Goal: Task Accomplishment & Management: Manage account settings

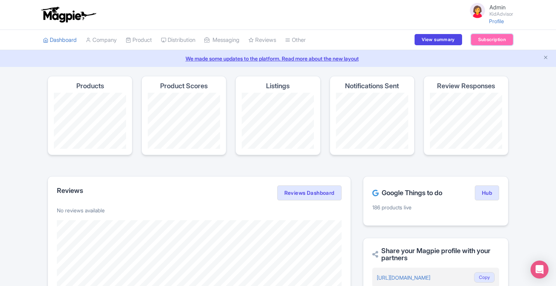
click at [486, 41] on link "Subscription" at bounding box center [492, 39] width 42 height 11
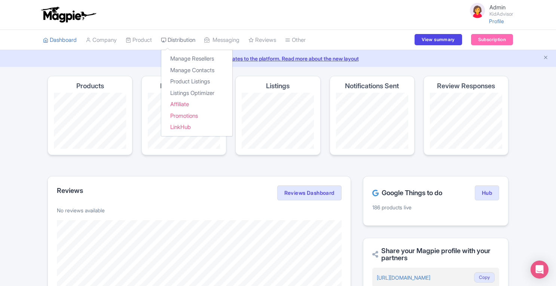
click at [178, 40] on link "Distribution" at bounding box center [178, 40] width 34 height 21
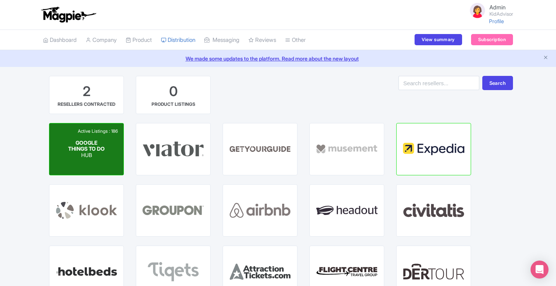
click at [89, 149] on span "GOOGLE THINGS TO DO" at bounding box center [86, 145] width 37 height 13
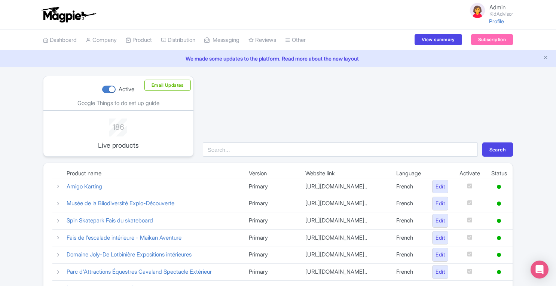
click at [105, 92] on div at bounding box center [108, 89] width 13 height 7
click at [105, 92] on input "Active" at bounding box center [104, 89] width 5 height 5
checkbox input "false"
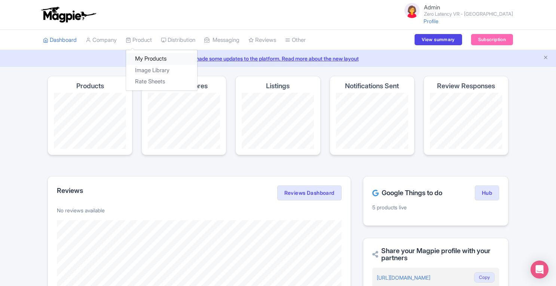
click at [145, 61] on link "My Products" at bounding box center [161, 59] width 71 height 12
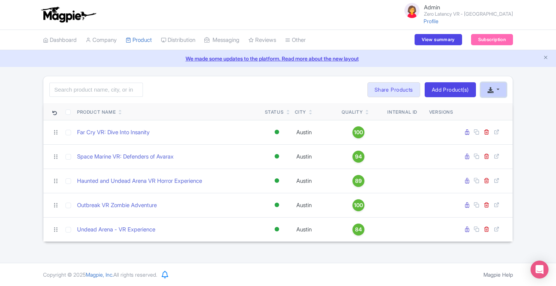
click at [502, 92] on button "button" at bounding box center [493, 89] width 26 height 15
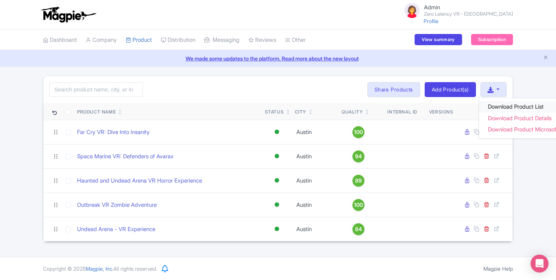
click at [498, 106] on link "Download Product List" at bounding box center [528, 107] width 99 height 12
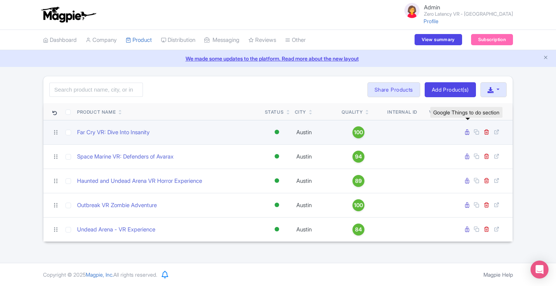
click at [467, 130] on icon at bounding box center [467, 132] width 4 height 6
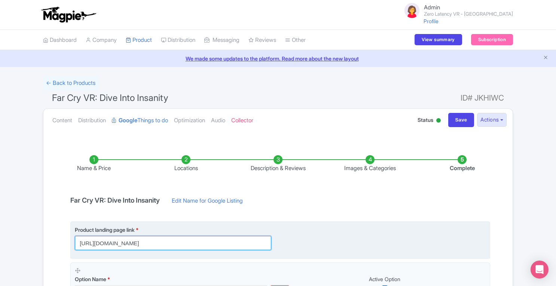
drag, startPoint x: 80, startPoint y: 243, endPoint x: 280, endPoint y: 236, distance: 199.8
click at [280, 236] on div "Product landing page link * https://book.peek.com/s/bf4b9bc0-51f1-4b77-ad71-e45…" at bounding box center [177, 238] width 205 height 24
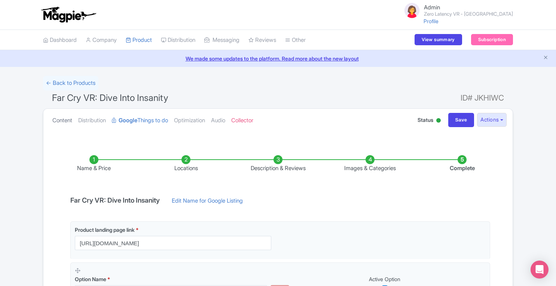
click at [67, 121] on link "Content" at bounding box center [62, 121] width 20 height 24
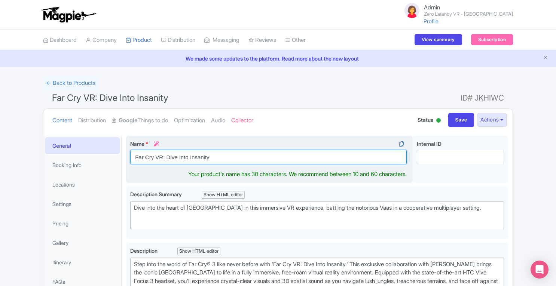
drag, startPoint x: 135, startPoint y: 157, endPoint x: 249, endPoint y: 152, distance: 113.4
click at [249, 152] on input "Far Cry VR: Dive Into Insanity" at bounding box center [268, 157] width 276 height 14
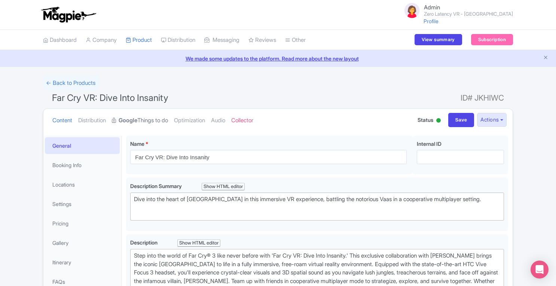
click at [144, 118] on link "Google Things to do" at bounding box center [140, 121] width 56 height 24
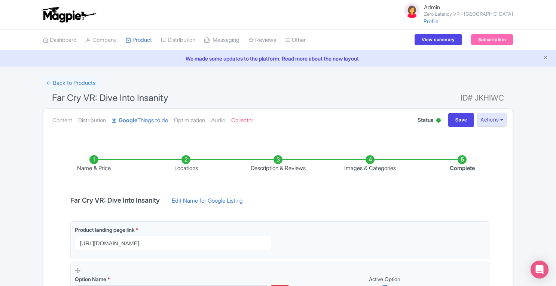
click at [187, 160] on li "Locations" at bounding box center [186, 164] width 92 height 18
click at [186, 162] on li "Locations" at bounding box center [186, 164] width 92 height 18
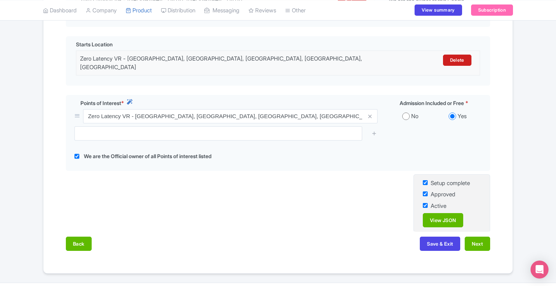
scroll to position [268, 0]
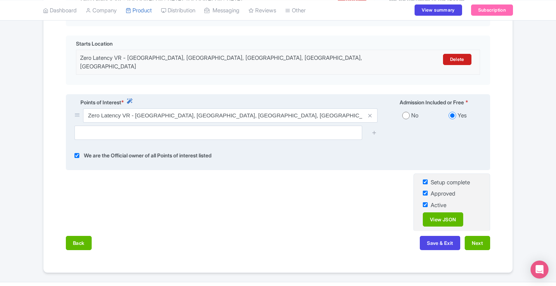
click at [76, 151] on input "checkbox" at bounding box center [76, 155] width 5 height 9
checkbox input "false"
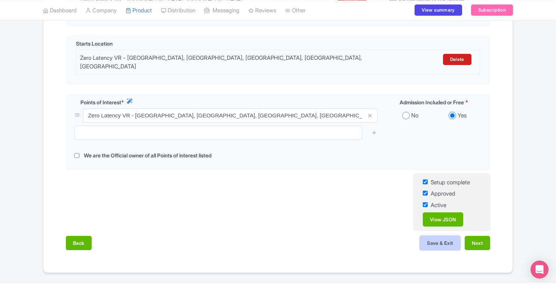
click at [428, 236] on button "Save & Exit" at bounding box center [440, 243] width 40 height 14
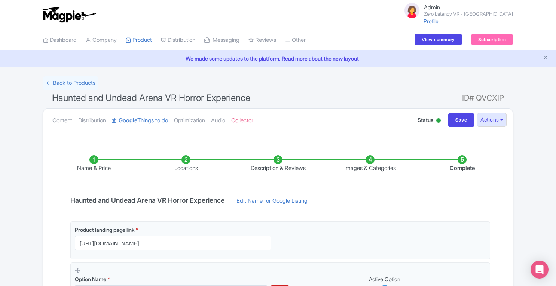
click at [186, 160] on li "Locations" at bounding box center [186, 164] width 92 height 18
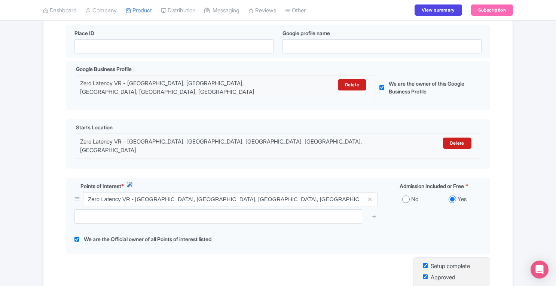
scroll to position [202, 0]
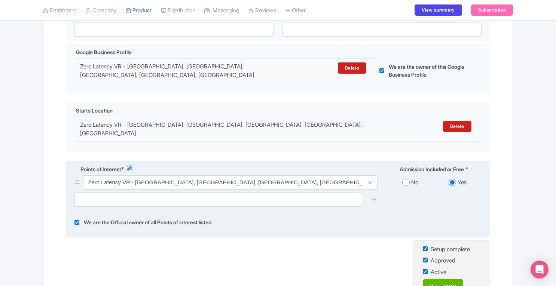
click at [75, 218] on input "checkbox" at bounding box center [76, 222] width 5 height 9
checkbox input "false"
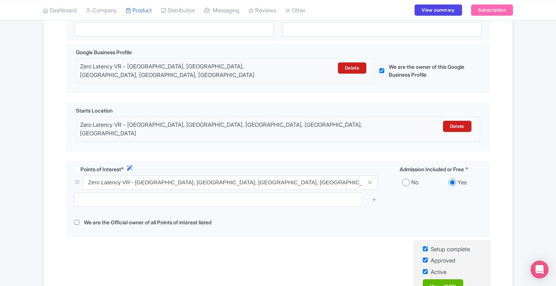
scroll to position [275, 0]
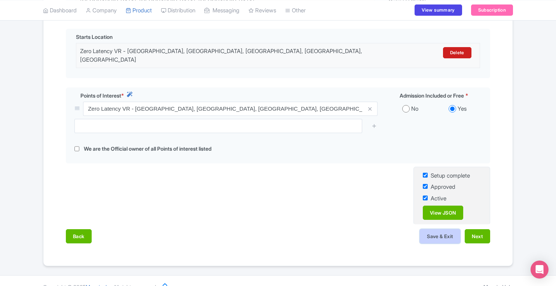
click at [449, 229] on button "Save & Exit" at bounding box center [440, 236] width 40 height 14
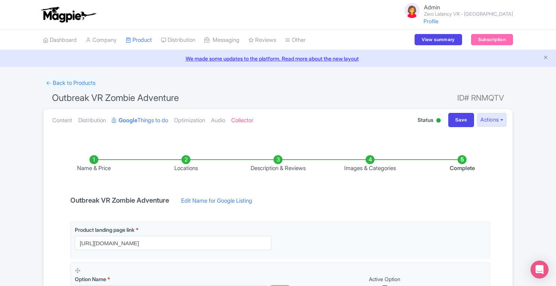
click at [188, 161] on li "Locations" at bounding box center [186, 164] width 92 height 18
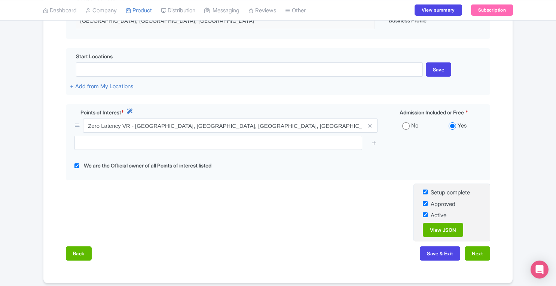
scroll to position [256, 0]
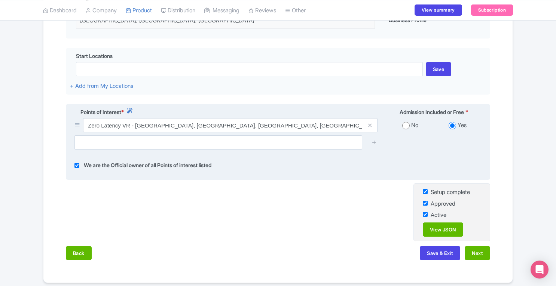
click at [77, 163] on input "checkbox" at bounding box center [76, 165] width 5 height 9
checkbox input "false"
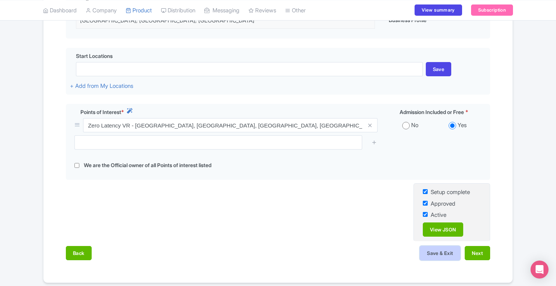
click at [452, 251] on button "Save & Exit" at bounding box center [440, 253] width 40 height 14
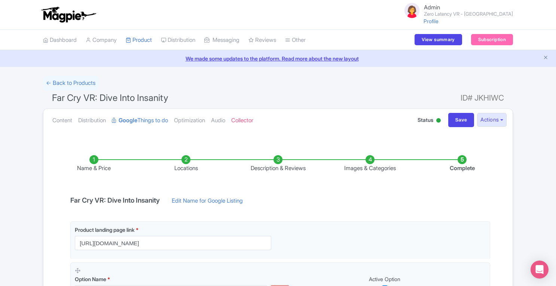
click at [185, 160] on li "Locations" at bounding box center [186, 164] width 92 height 18
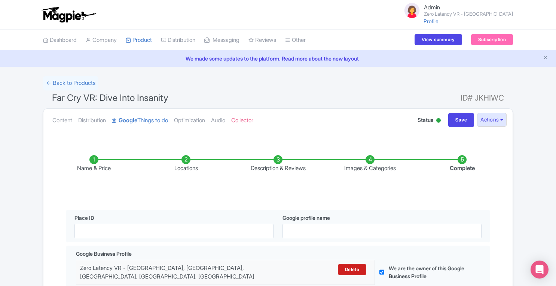
scroll to position [205, 0]
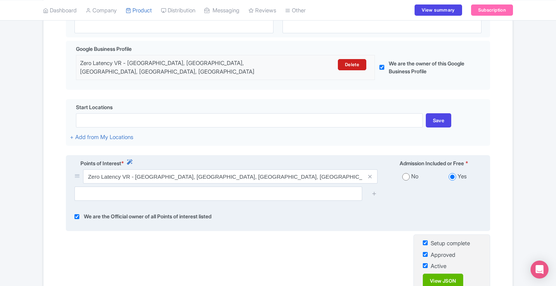
click at [77, 213] on input "checkbox" at bounding box center [76, 216] width 5 height 9
checkbox input "false"
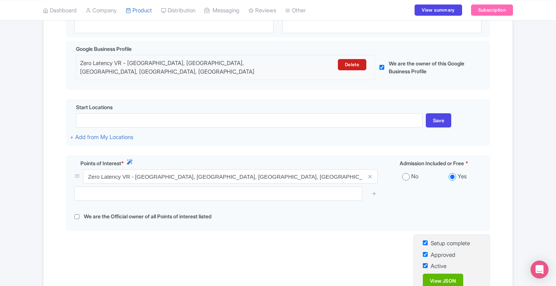
scroll to position [279, 0]
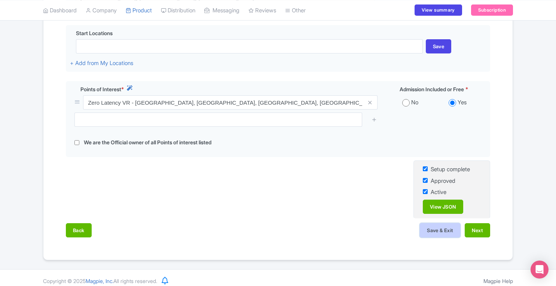
click at [450, 228] on button "Save & Exit" at bounding box center [440, 230] width 40 height 14
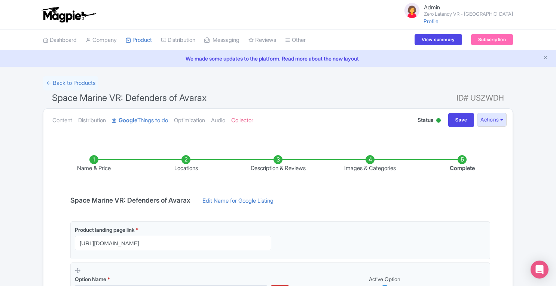
click at [187, 159] on li "Locations" at bounding box center [186, 164] width 92 height 18
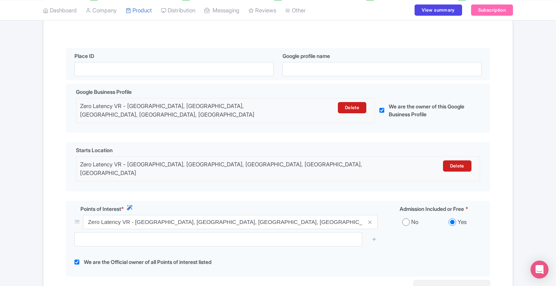
scroll to position [202, 0]
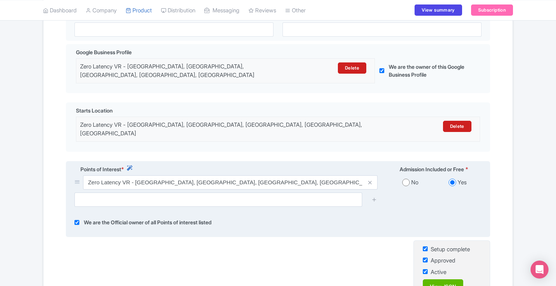
click at [76, 218] on input "checkbox" at bounding box center [76, 222] width 5 height 9
checkbox input "false"
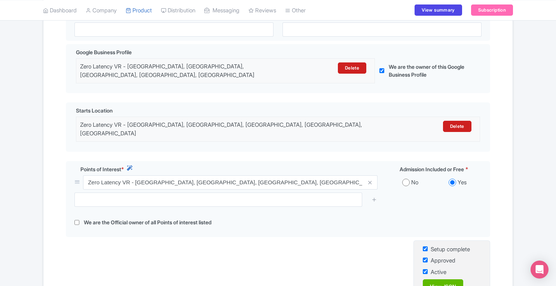
scroll to position [275, 0]
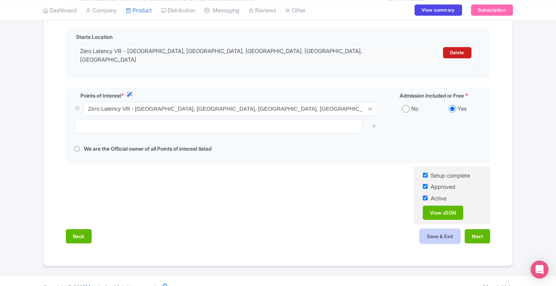
click at [448, 229] on button "Save & Exit" at bounding box center [440, 236] width 40 height 14
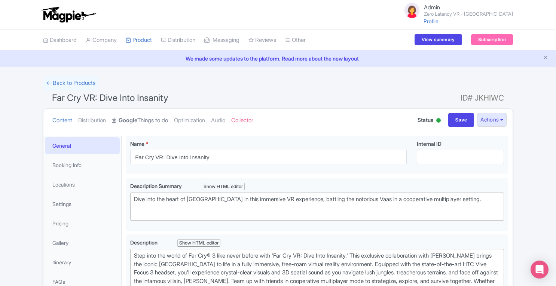
click at [147, 118] on link "Google Things to do" at bounding box center [140, 121] width 56 height 24
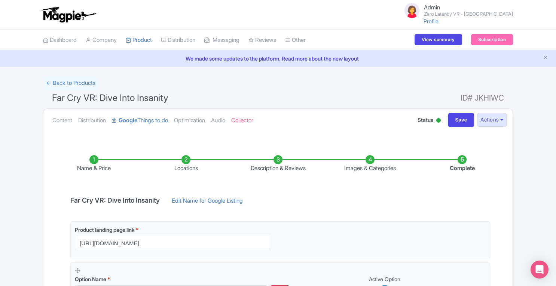
click at [188, 161] on li "Locations" at bounding box center [186, 164] width 92 height 18
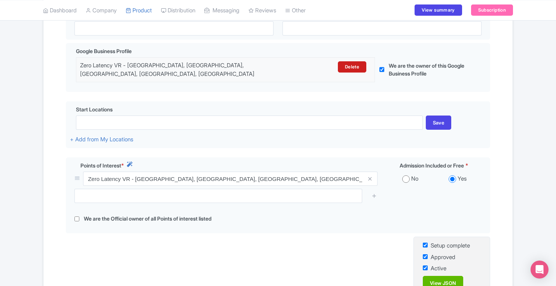
scroll to position [87, 0]
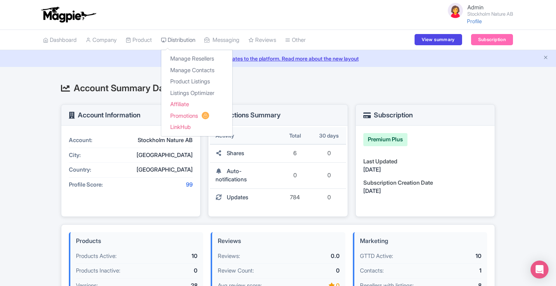
click at [175, 41] on link "Distribution" at bounding box center [178, 40] width 34 height 21
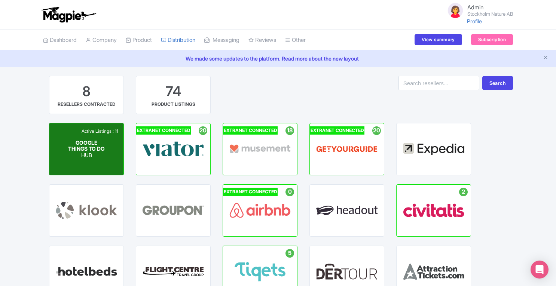
click at [63, 153] on div "Active Listings : 11 GOOGLE THINGS TO DO HUB" at bounding box center [86, 149] width 74 height 52
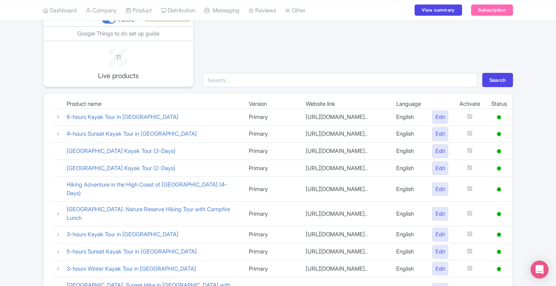
scroll to position [68, 0]
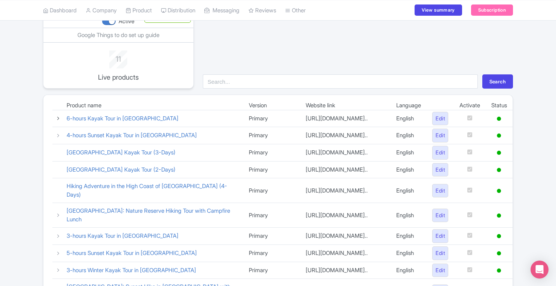
click at [56, 119] on icon at bounding box center [58, 119] width 6 height 6
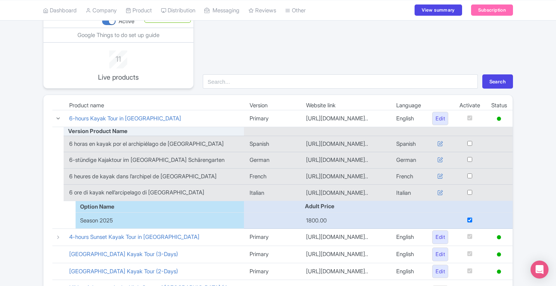
click at [56, 119] on icon at bounding box center [58, 119] width 6 height 6
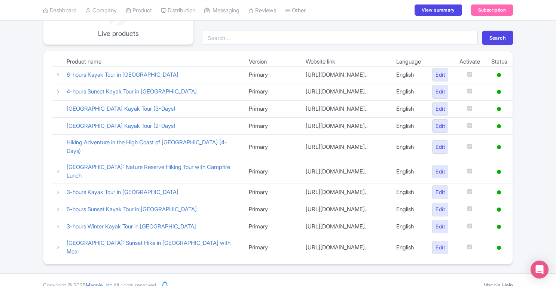
scroll to position [111, 0]
click at [58, 230] on icon at bounding box center [58, 227] width 6 height 6
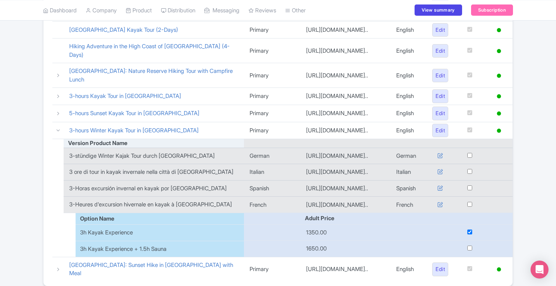
scroll to position [209, 0]
click at [467, 157] on input "checkbox" at bounding box center [469, 154] width 5 height 5
checkbox input "true"
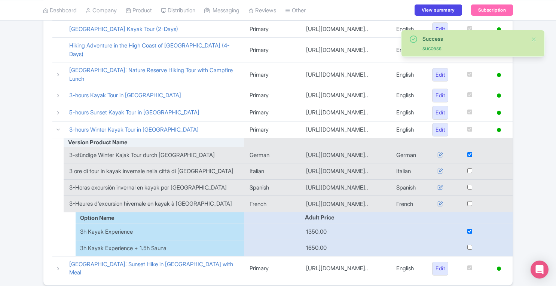
click at [467, 173] on input "checkbox" at bounding box center [469, 170] width 5 height 5
checkbox input "true"
click at [467, 190] on input "checkbox" at bounding box center [469, 187] width 5 height 5
checkbox input "true"
click at [469, 206] on input "checkbox" at bounding box center [469, 203] width 5 height 5
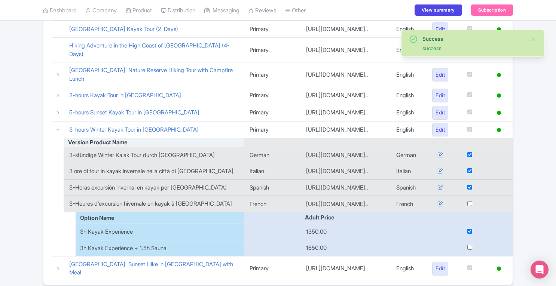
checkbox input "true"
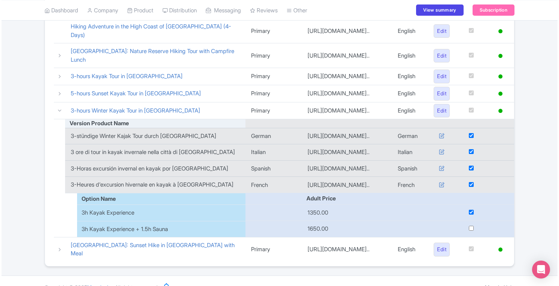
scroll to position [119, 0]
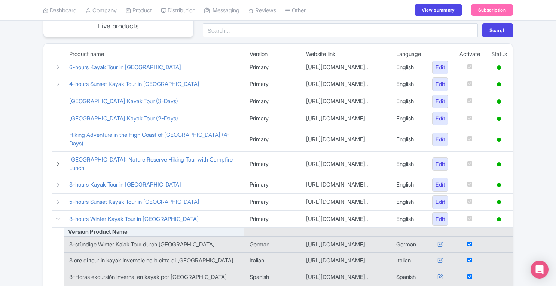
click at [57, 163] on icon at bounding box center [58, 164] width 6 height 6
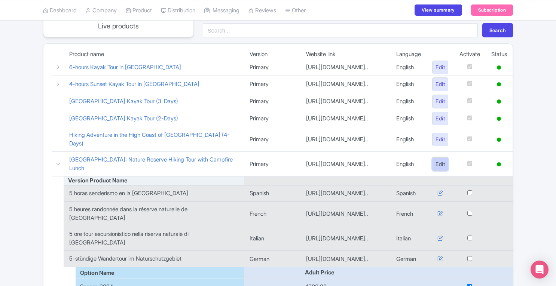
click at [434, 161] on link "Edit" at bounding box center [440, 164] width 16 height 14
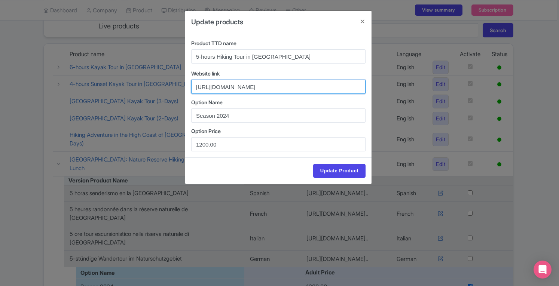
scroll to position [0, 117]
drag, startPoint x: 195, startPoint y: 87, endPoint x: 375, endPoint y: 89, distance: 179.5
click at [375, 89] on div "Update products Product TTD name 5-hours Hiking Tour in Stockholm Nature Reserv…" at bounding box center [279, 143] width 559 height 286
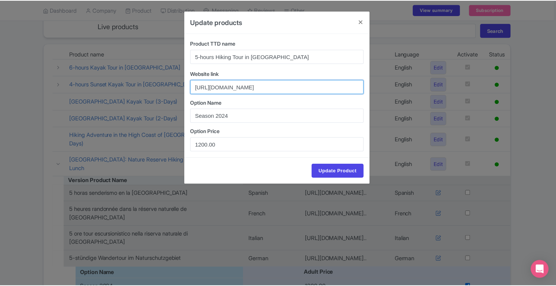
scroll to position [0, 0]
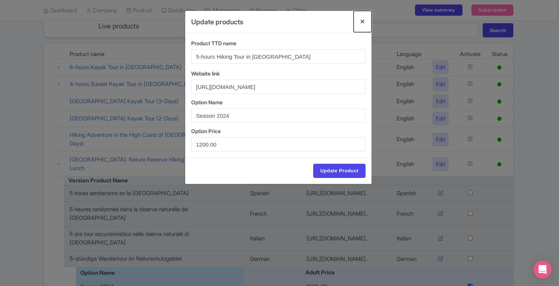
click at [363, 22] on button "Close" at bounding box center [362, 21] width 18 height 21
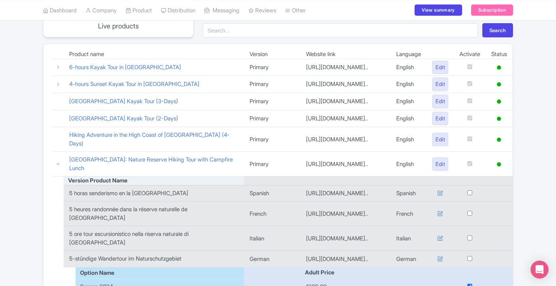
click at [469, 191] on input "checkbox" at bounding box center [469, 192] width 5 height 5
checkbox input "true"
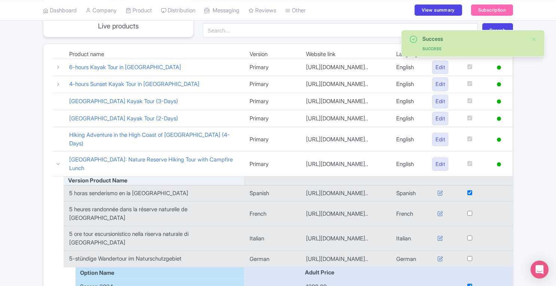
click at [468, 211] on input "checkbox" at bounding box center [469, 213] width 5 height 5
checkbox input "true"
click at [468, 236] on input "checkbox" at bounding box center [469, 238] width 5 height 5
checkbox input "true"
click at [468, 256] on input "checkbox" at bounding box center [469, 258] width 5 height 5
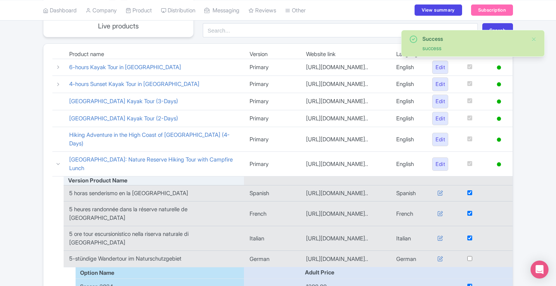
checkbox input "true"
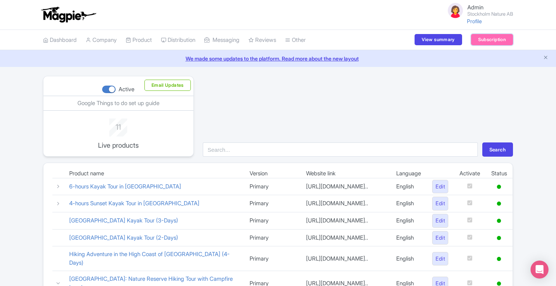
click at [479, 34] on link "Subscription" at bounding box center [492, 39] width 42 height 11
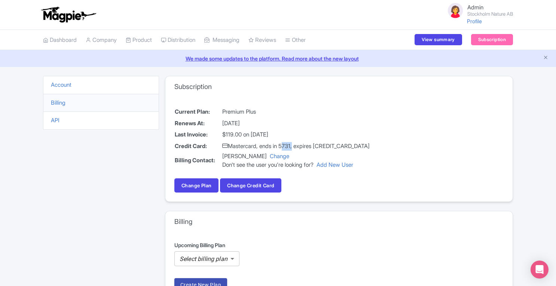
drag, startPoint x: 283, startPoint y: 145, endPoint x: 295, endPoint y: 145, distance: 12.3
click at [295, 145] on td "Mastercard, ends in 5731, expires 09/28" at bounding box center [296, 147] width 148 height 12
copy td "5731"
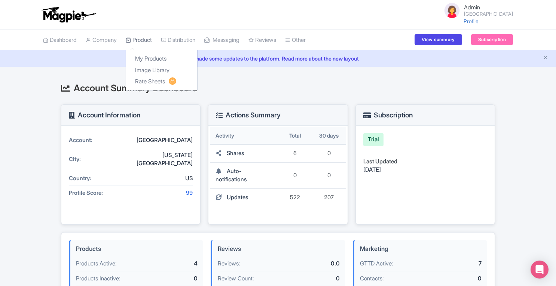
click at [146, 42] on link "Product" at bounding box center [139, 40] width 26 height 21
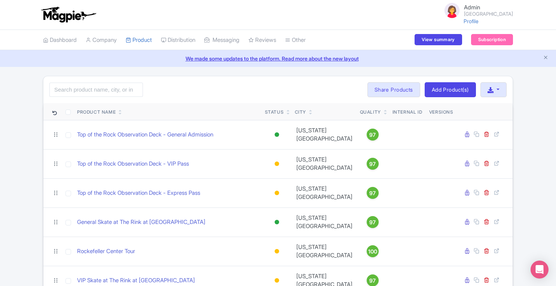
scroll to position [59, 0]
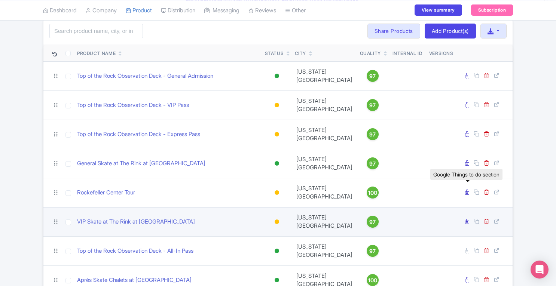
click at [466, 219] on icon at bounding box center [467, 222] width 4 height 6
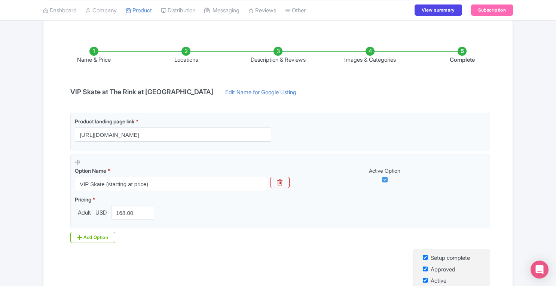
scroll to position [111, 0]
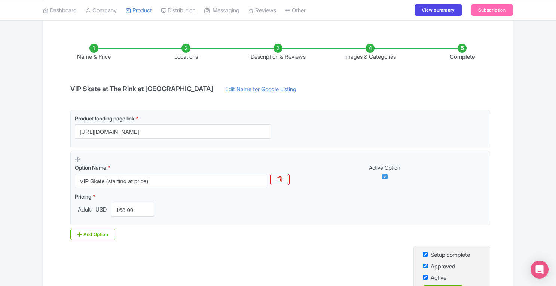
click at [185, 49] on li "Locations" at bounding box center [186, 53] width 92 height 18
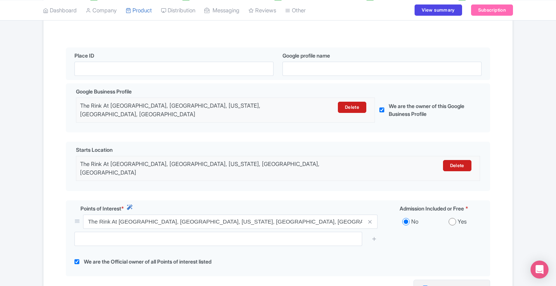
scroll to position [163, 0]
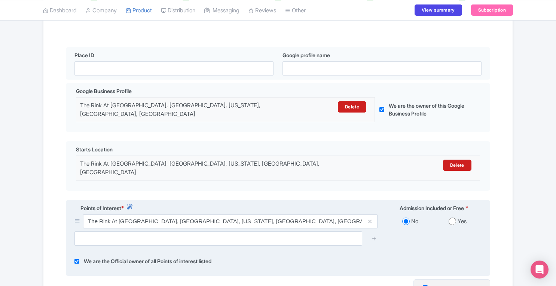
click at [450, 218] on input "radio" at bounding box center [451, 221] width 7 height 7
radio input "true"
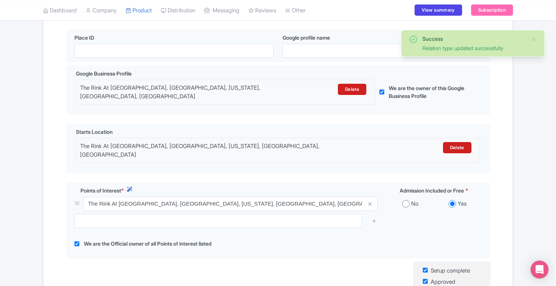
scroll to position [262, 0]
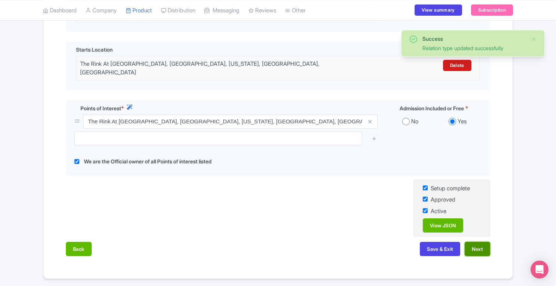
click at [480, 242] on button "Next" at bounding box center [476, 249] width 25 height 14
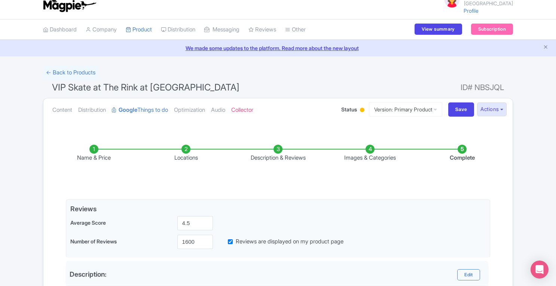
scroll to position [0, 0]
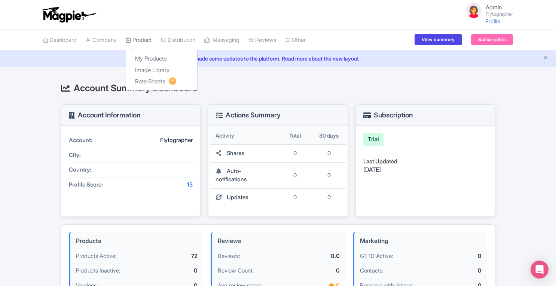
click at [144, 32] on link "Product" at bounding box center [139, 40] width 26 height 21
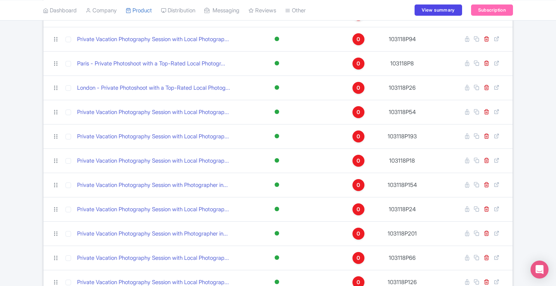
scroll to position [544, 0]
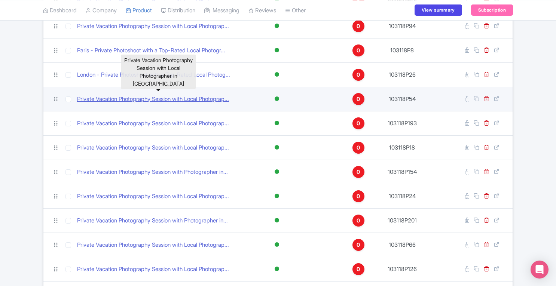
click at [211, 97] on link "Private Vacation Photography Session with Local Photograp..." at bounding box center [153, 99] width 152 height 9
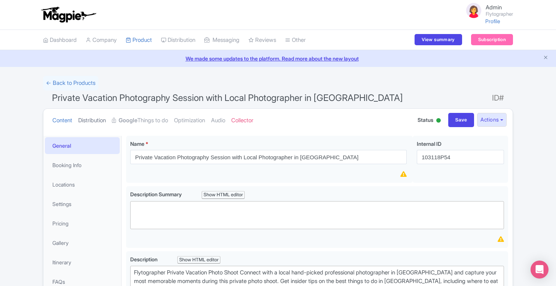
click at [99, 122] on link "Distribution" at bounding box center [92, 121] width 28 height 24
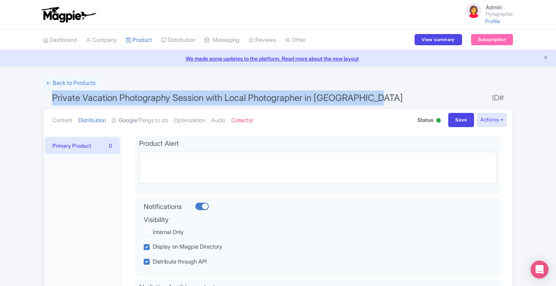
drag, startPoint x: 53, startPoint y: 98, endPoint x: 393, endPoint y: 93, distance: 340.3
click at [393, 93] on h1 "Private Vacation Photography Session with Local Photographer in San Francisco I…" at bounding box center [278, 99] width 470 height 18
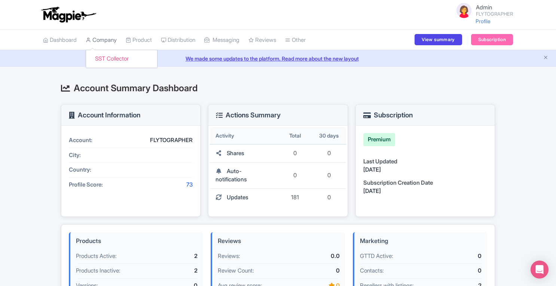
click at [107, 45] on link "Company" at bounding box center [101, 40] width 31 height 21
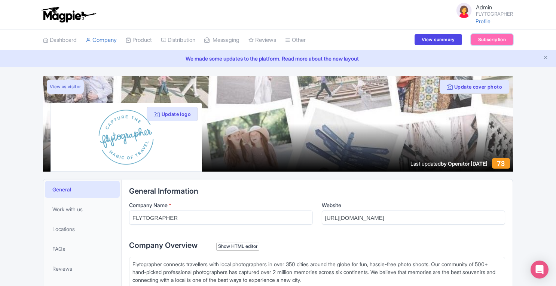
click at [486, 37] on link "Subscription" at bounding box center [492, 39] width 42 height 11
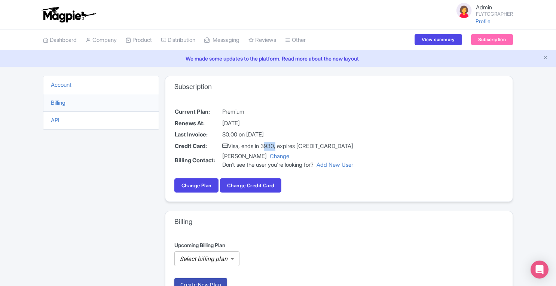
drag, startPoint x: 265, startPoint y: 146, endPoint x: 278, endPoint y: 145, distance: 13.5
click at [278, 145] on td "Visa, ends in 3930, expires [CREDIT_CARD_DATA]" at bounding box center [288, 147] width 132 height 12
copy td "3930"
